Goal: Transaction & Acquisition: Purchase product/service

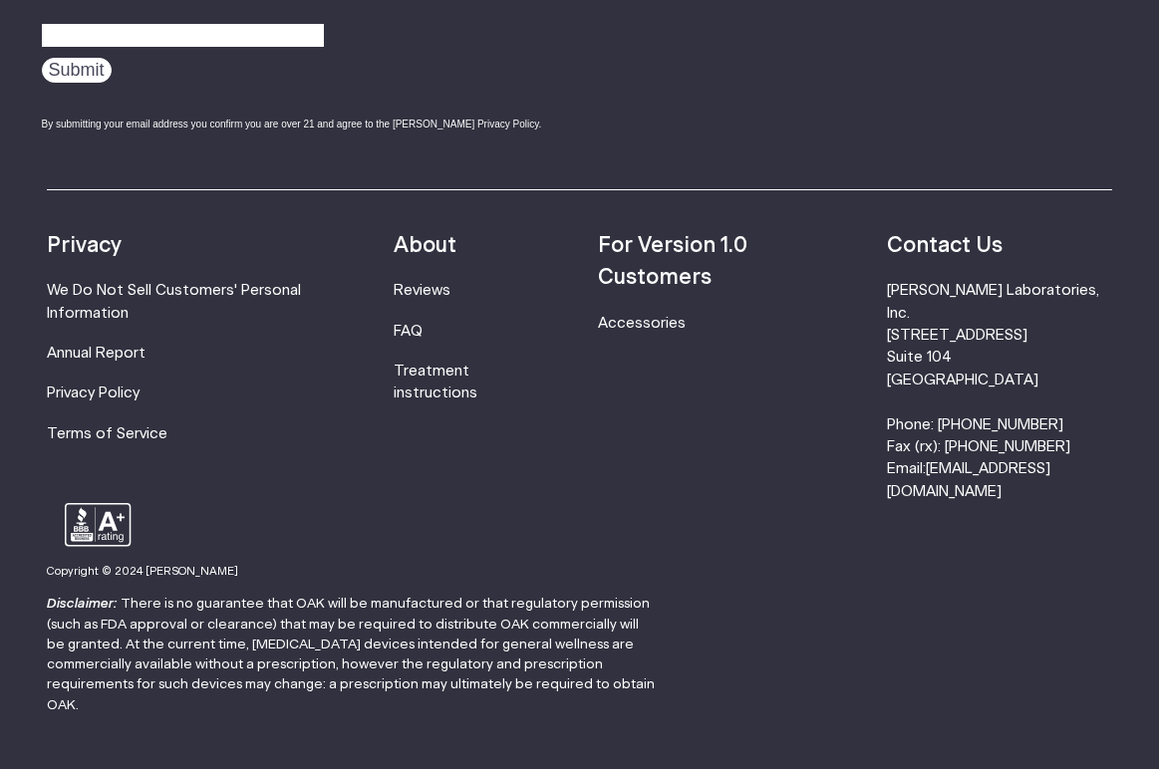
scroll to position [5956, 0]
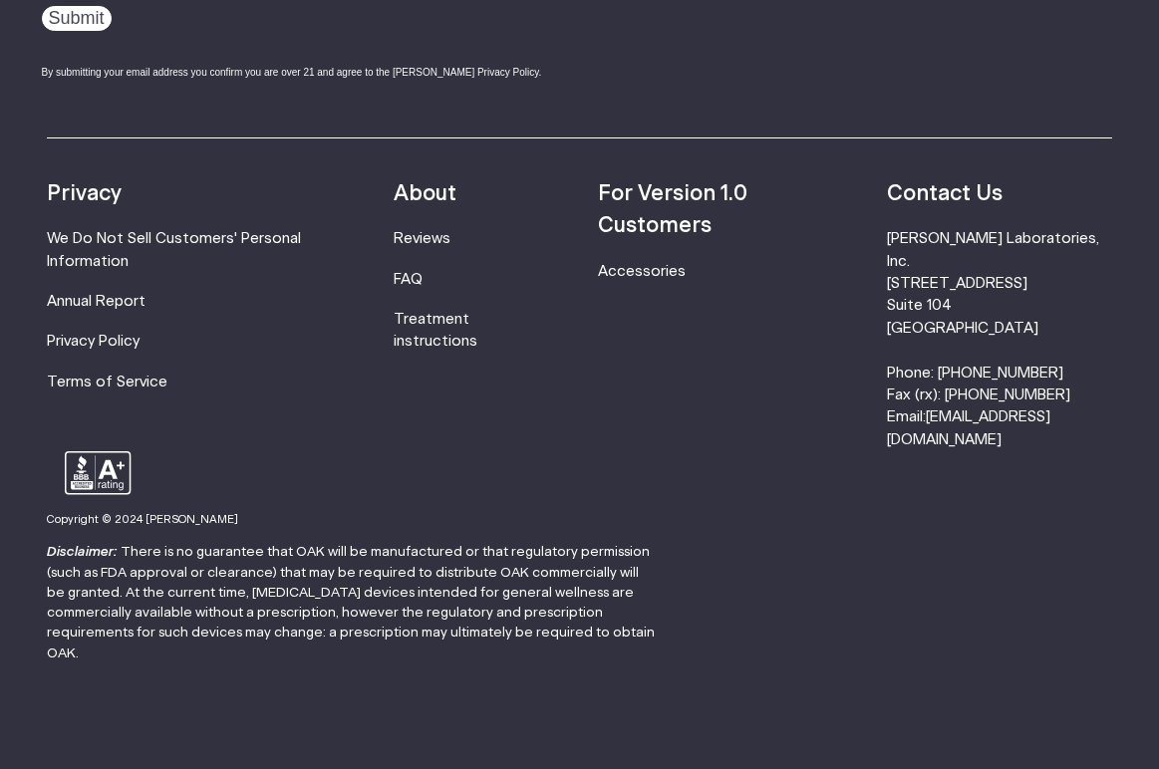
click at [290, 594] on p "Disclaimer: There is no guarantee that OAK will be manufactured or that regulat…" at bounding box center [352, 603] width 610 height 122
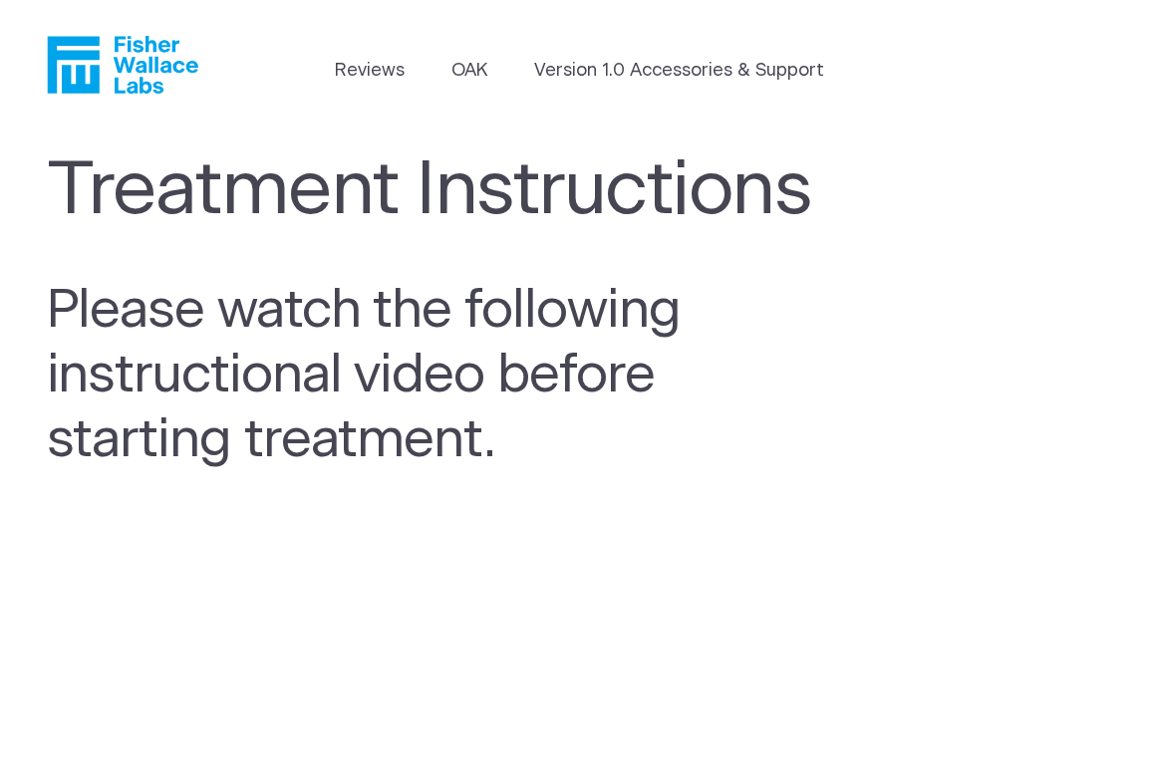
click at [610, 86] on li "Version 1.0 Accessories & Support" at bounding box center [679, 76] width 290 height 36
click at [610, 71] on link "Version 1.0 Accessories & Support" at bounding box center [679, 71] width 290 height 27
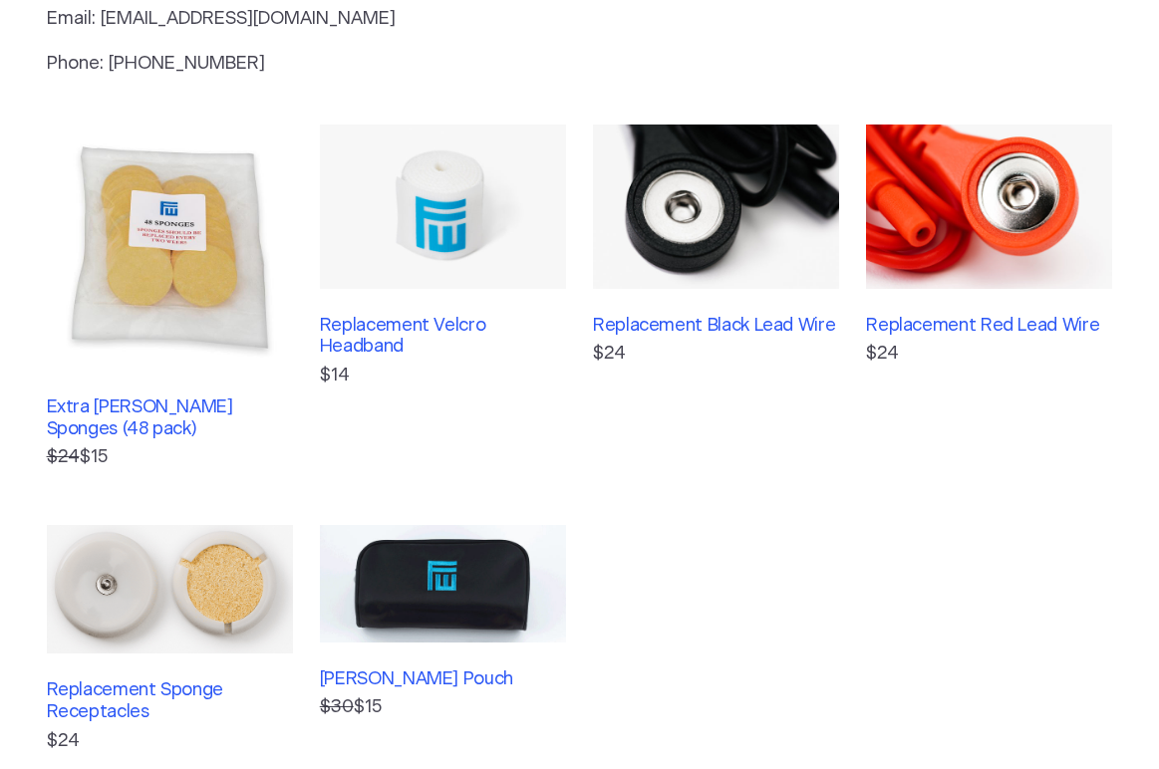
scroll to position [418, 0]
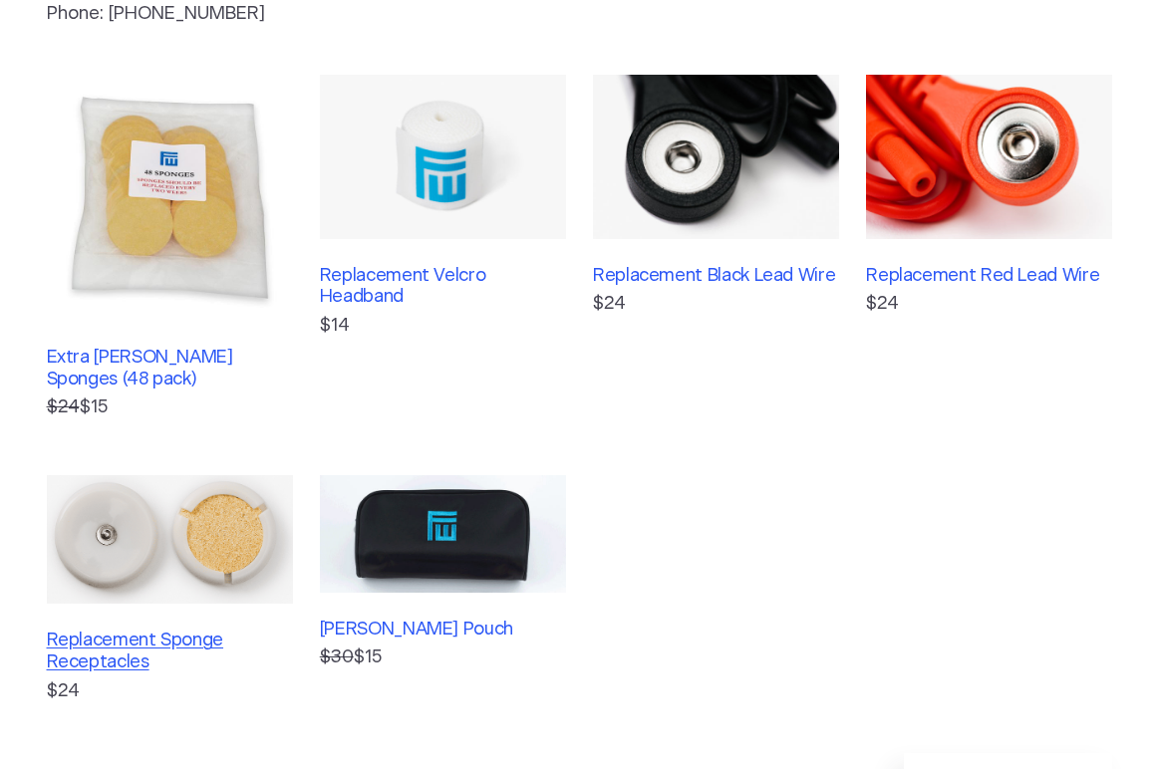
click at [174, 644] on h3 "Replacement Sponge Receptacles" at bounding box center [170, 652] width 246 height 43
click at [661, 283] on h3 "Replacement Black Lead Wire" at bounding box center [716, 277] width 246 height 22
click at [918, 268] on h3 "Replacement Red Lead Wire" at bounding box center [989, 277] width 246 height 22
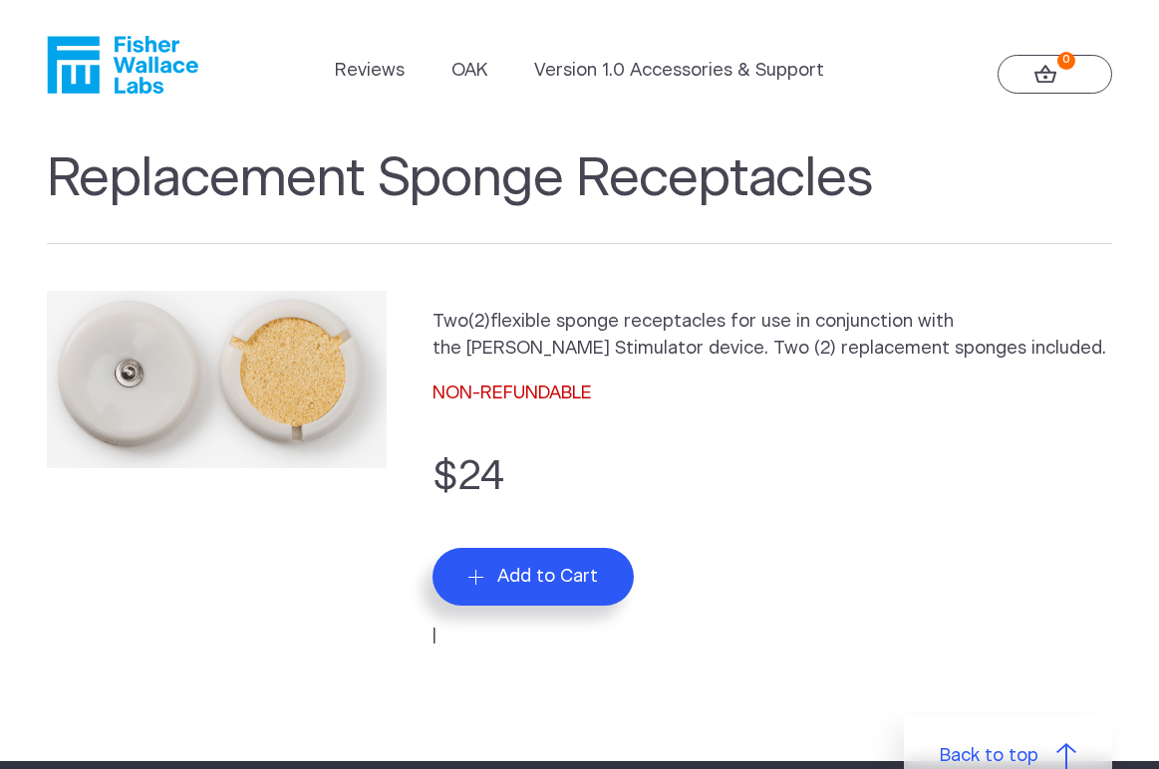
click at [587, 587] on span "Add to Cart" at bounding box center [547, 577] width 101 height 22
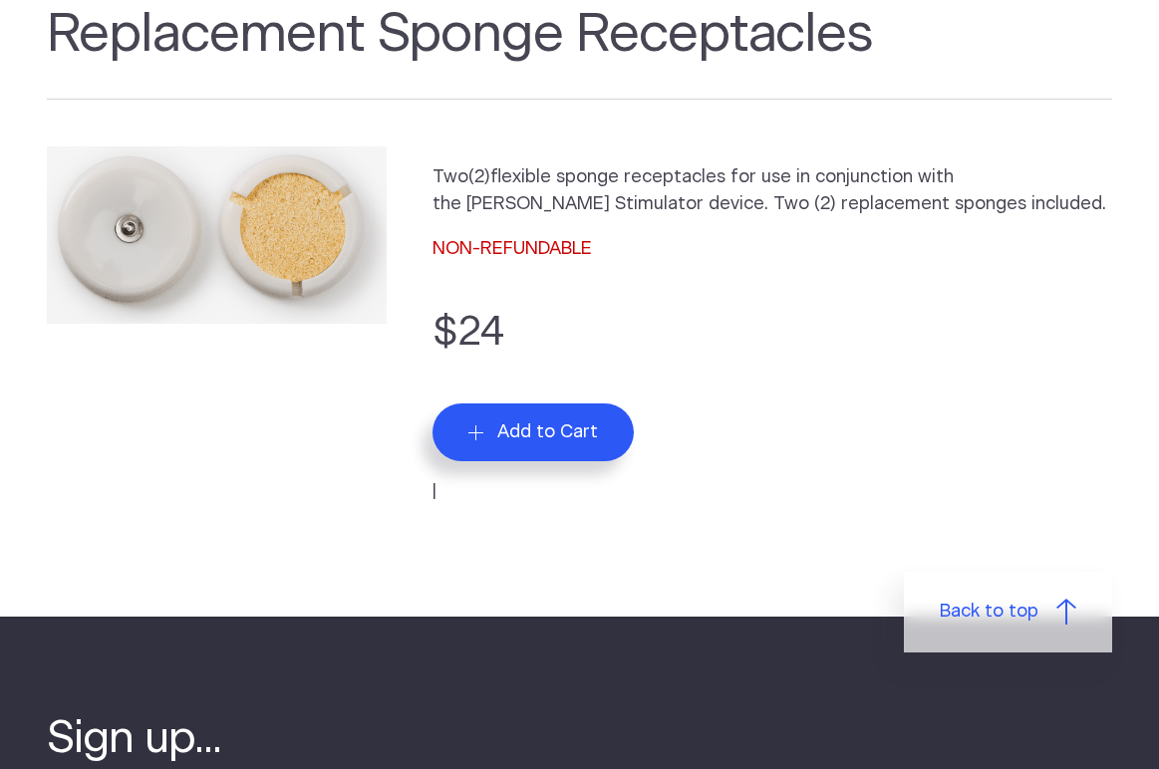
scroll to position [163, 0]
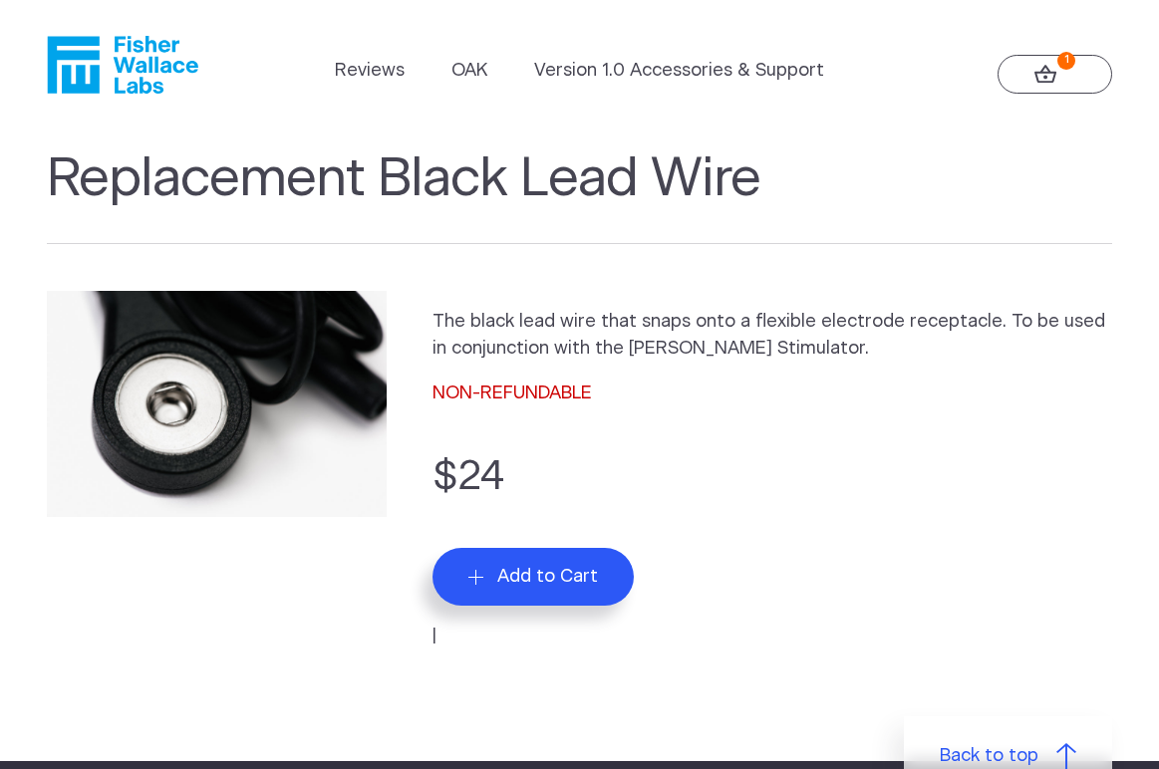
click at [527, 568] on span "Add to Cart" at bounding box center [547, 577] width 101 height 22
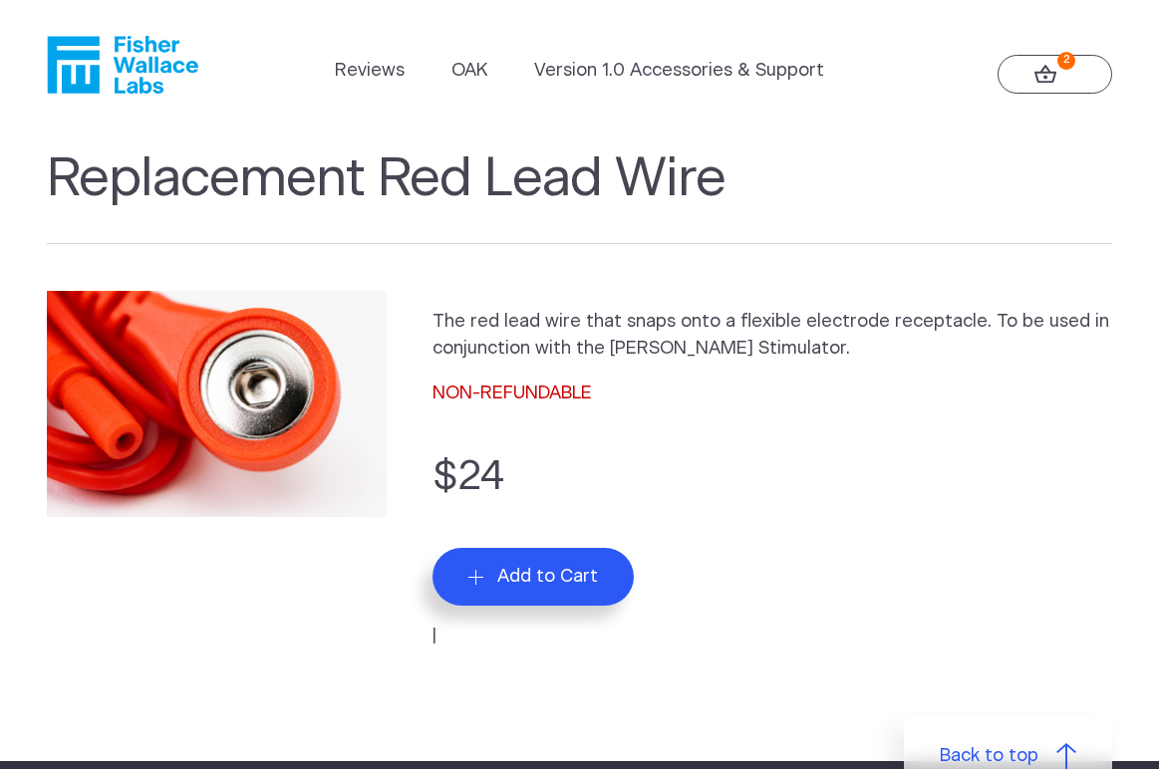
click at [561, 558] on button "Add to Cart" at bounding box center [533, 577] width 201 height 58
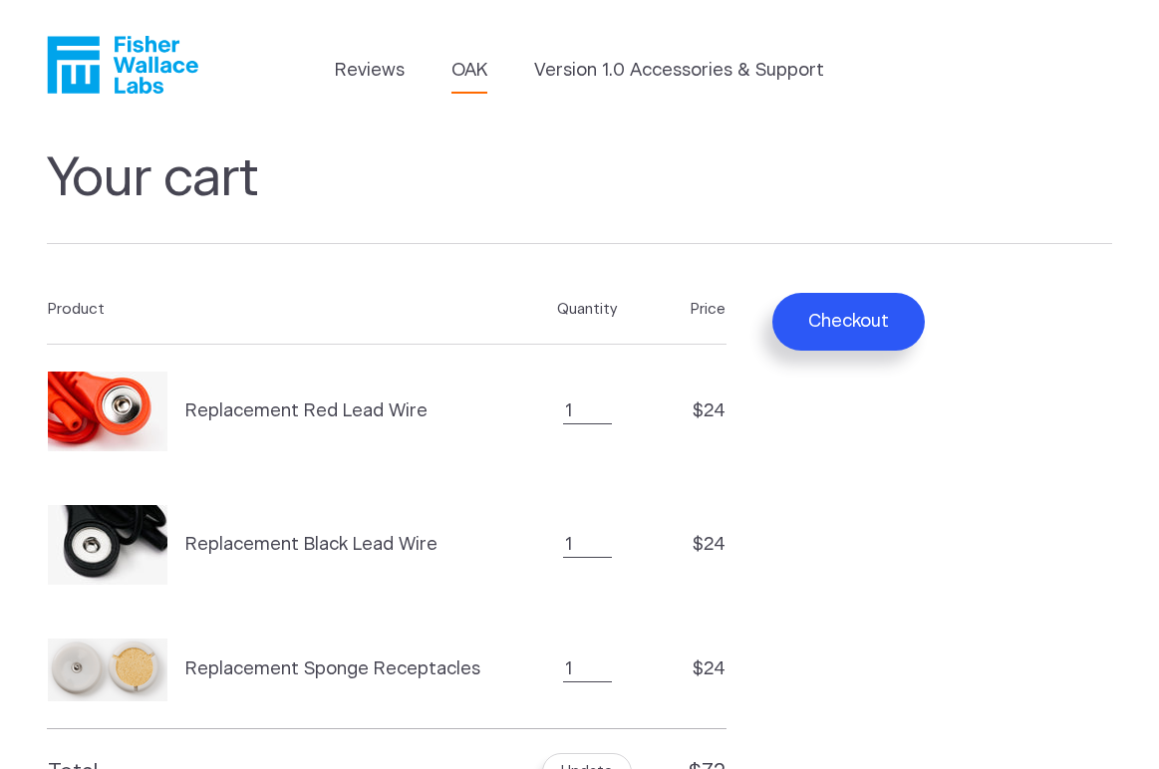
click at [487, 77] on link "OAK" at bounding box center [470, 71] width 36 height 27
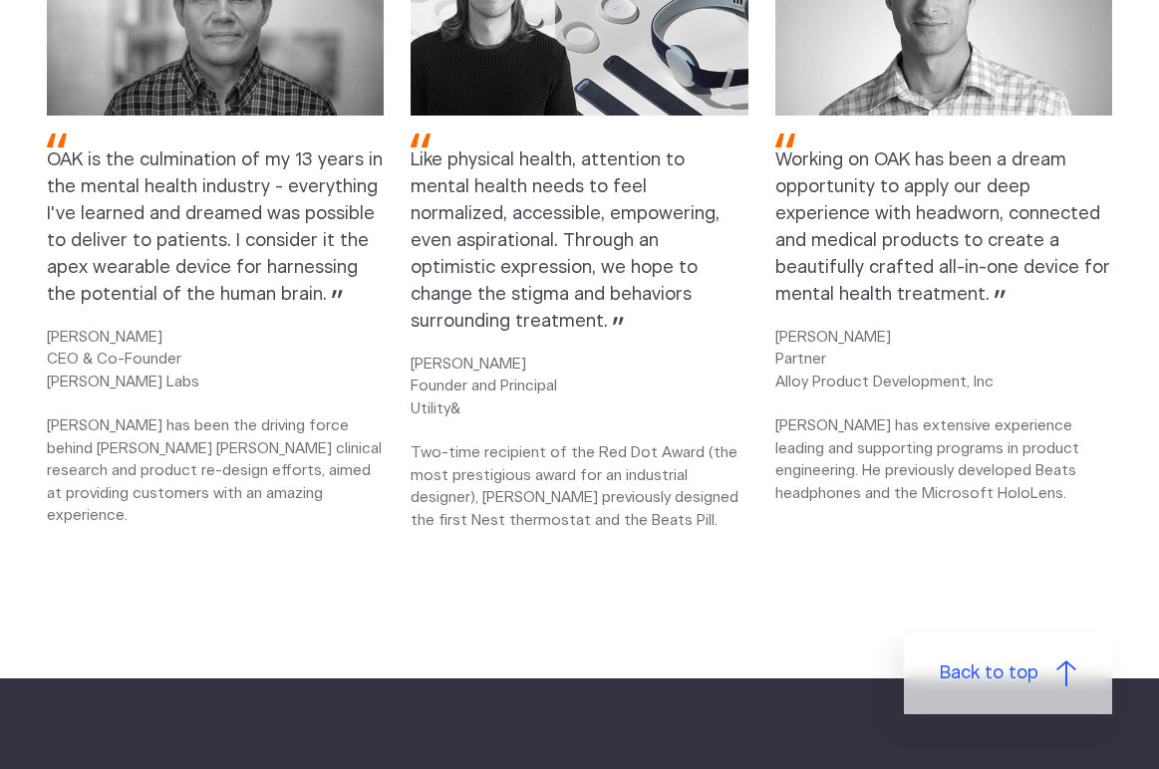
scroll to position [2452, 0]
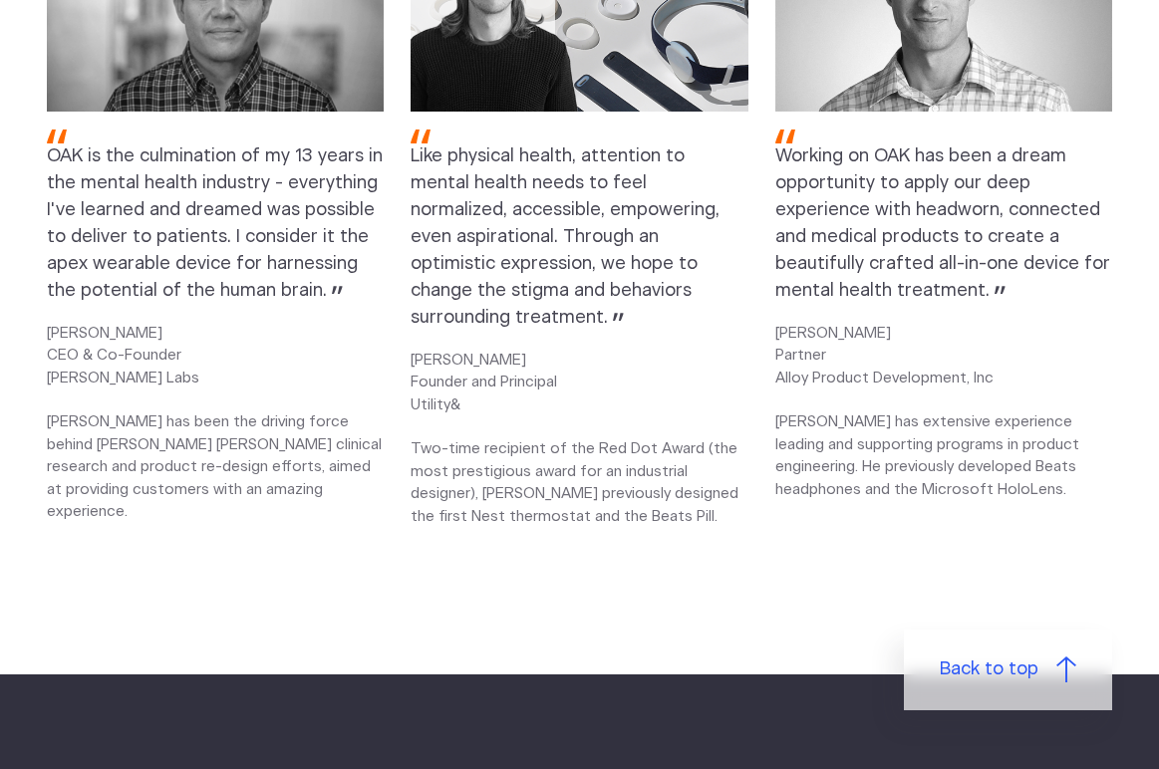
click at [670, 512] on p "[PERSON_NAME] Founder and Principal Utility& Two-time recipient of the Red Dot …" at bounding box center [580, 439] width 338 height 178
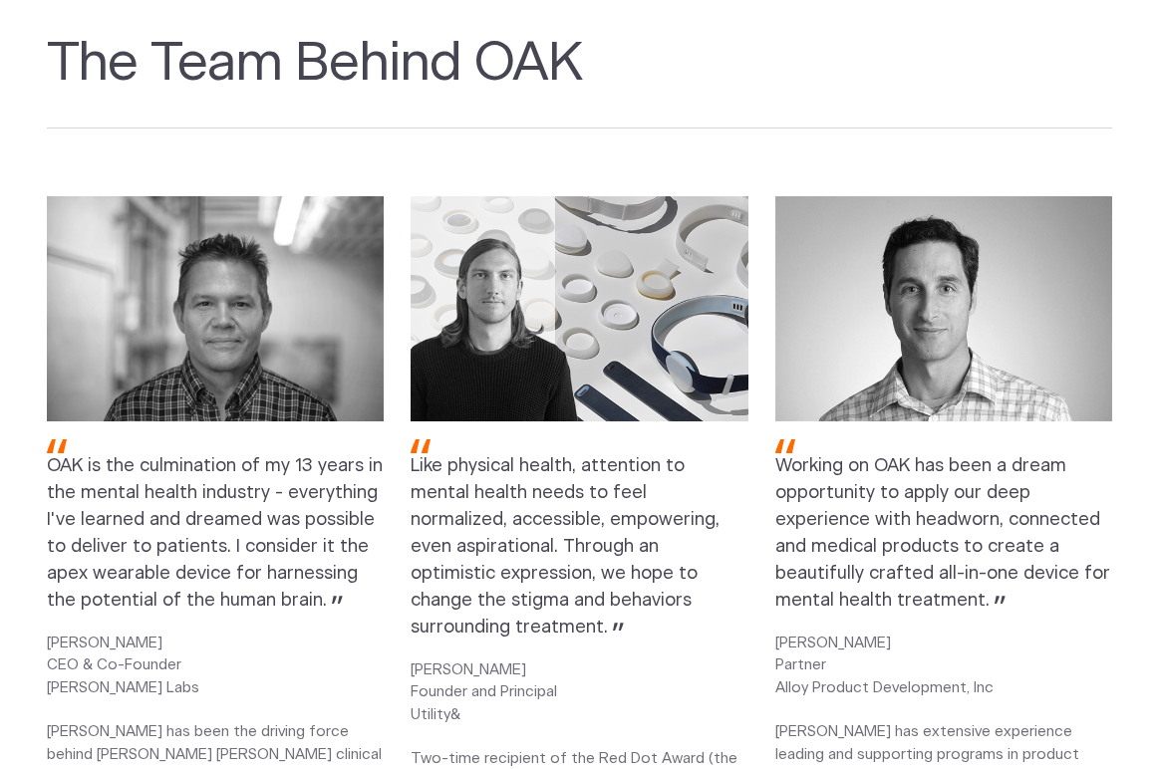
scroll to position [2140, 0]
